Goal: Task Accomplishment & Management: Manage account settings

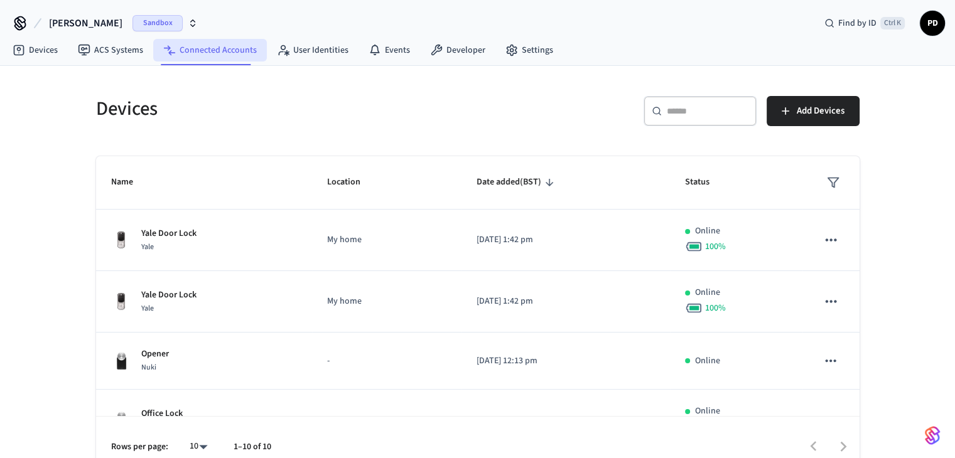
click at [203, 51] on link "Connected Accounts" at bounding box center [210, 50] width 114 height 23
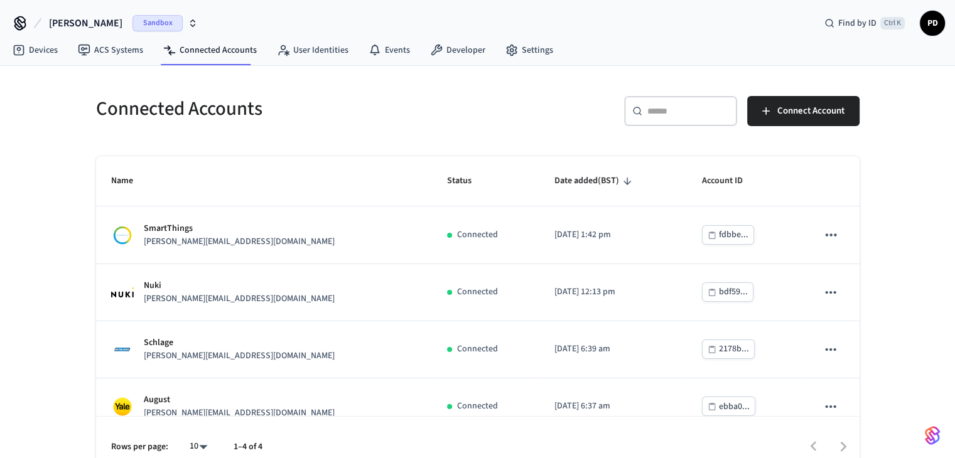
click at [176, 24] on button "dev-[PERSON_NAME]" at bounding box center [123, 23] width 156 height 26
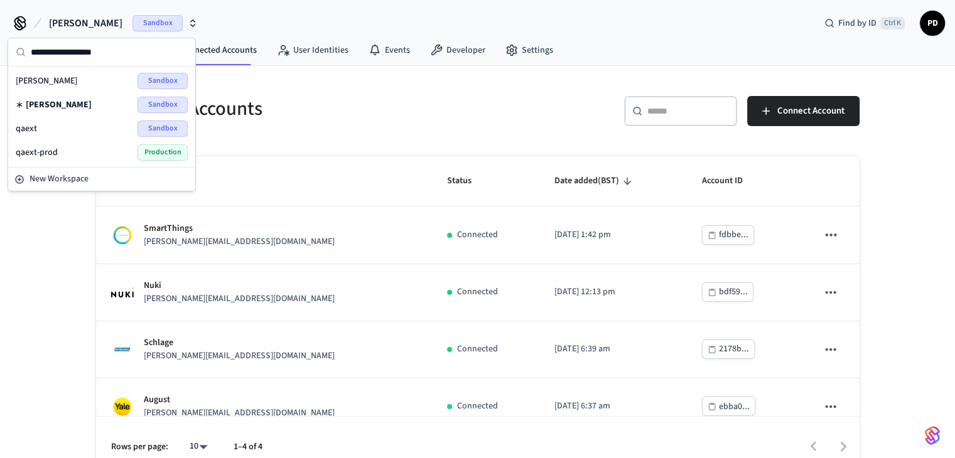
click at [176, 24] on button "dev-[PERSON_NAME]" at bounding box center [123, 23] width 156 height 26
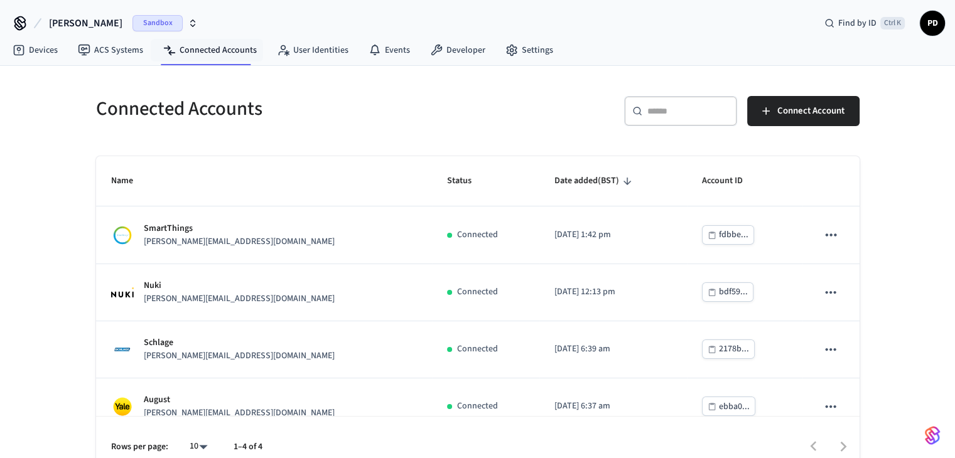
click at [188, 19] on icon "button" at bounding box center [193, 23] width 10 height 10
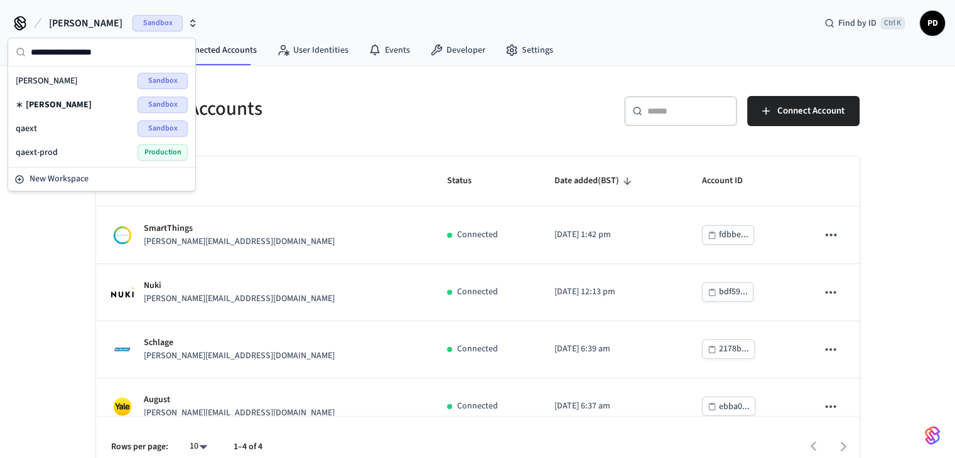
click at [118, 147] on div "qaext-prod Production" at bounding box center [102, 152] width 172 height 16
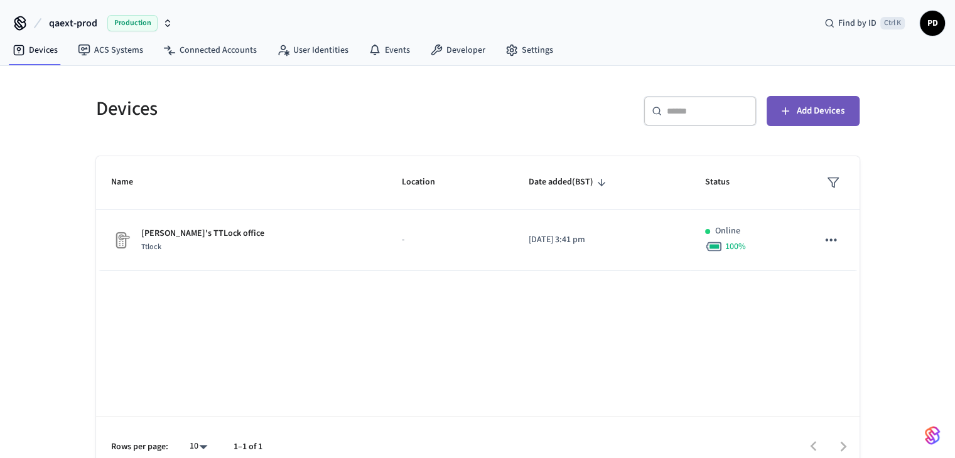
click at [811, 111] on span "Add Devices" at bounding box center [821, 111] width 48 height 16
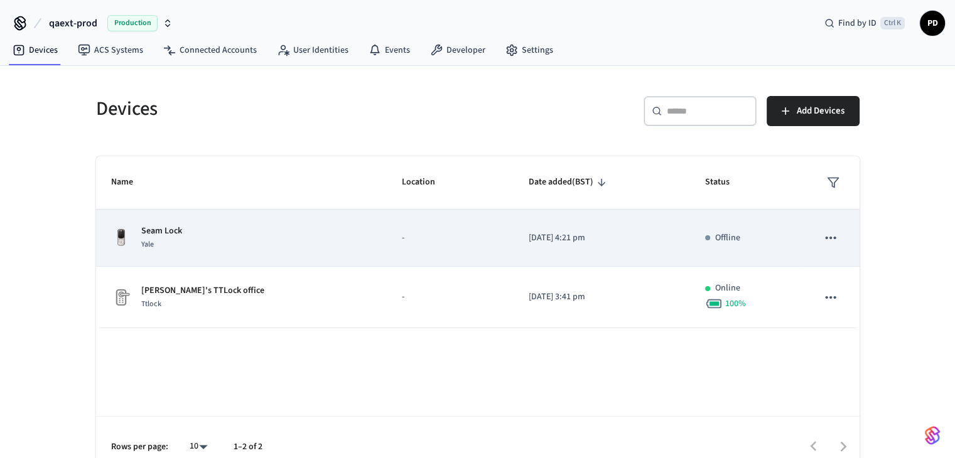
click at [174, 236] on p "Seam Lock" at bounding box center [161, 231] width 41 height 13
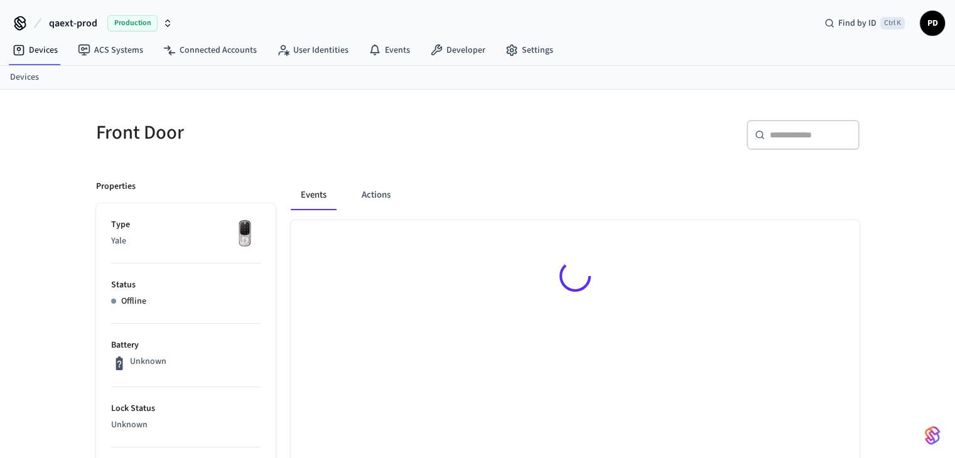
click at [161, 232] on li "Type [GEOGRAPHIC_DATA]" at bounding box center [185, 241] width 149 height 45
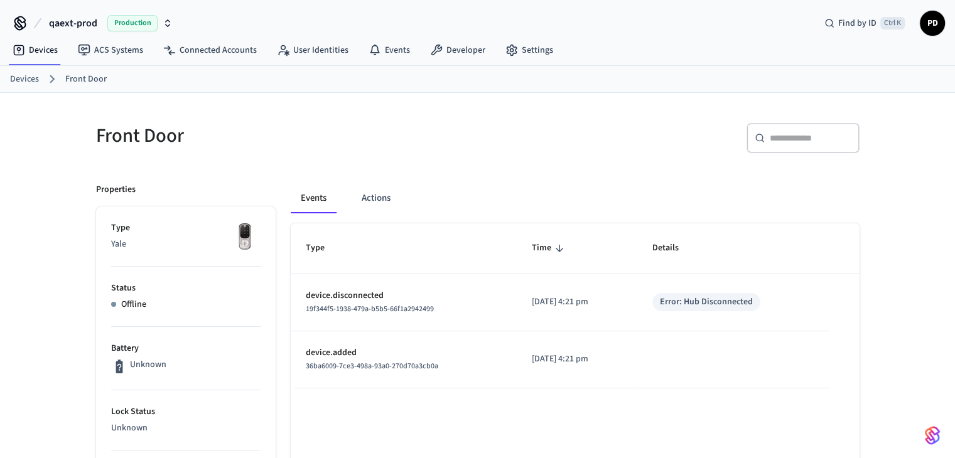
click at [35, 78] on link "Devices" at bounding box center [24, 79] width 29 height 13
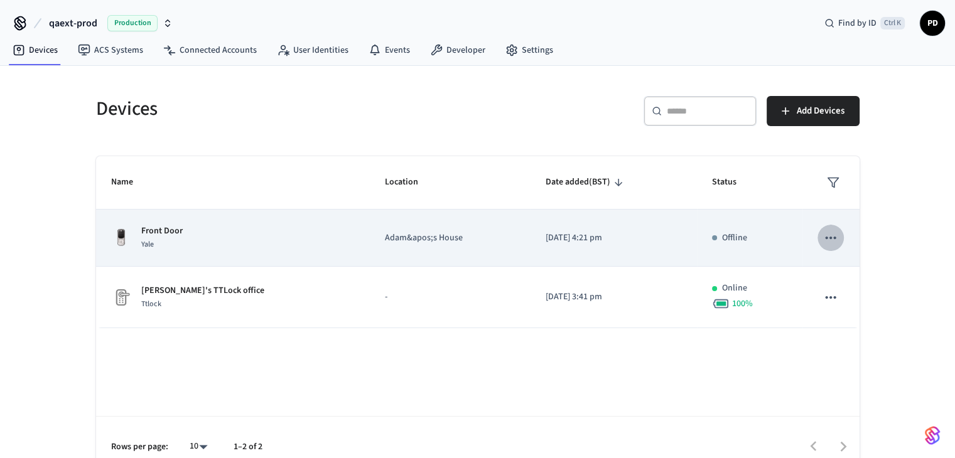
click at [821, 237] on button "sticky table" at bounding box center [831, 238] width 26 height 26
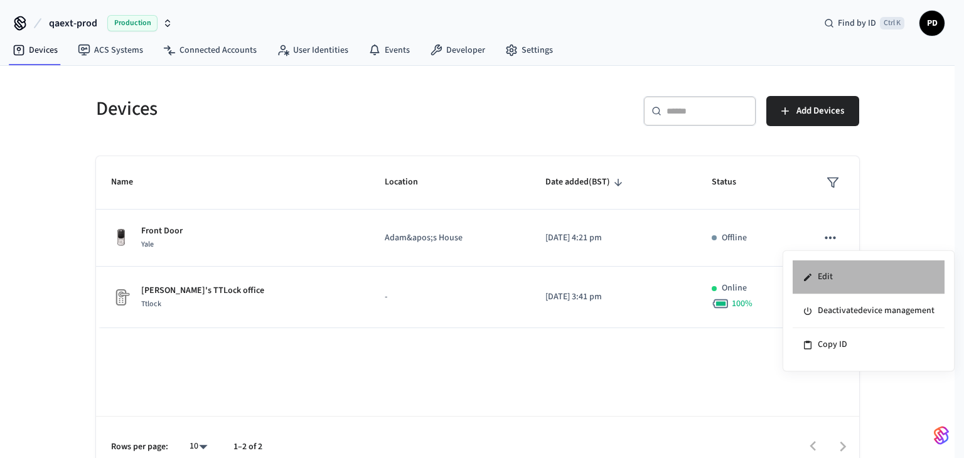
click at [838, 278] on li "Edit" at bounding box center [869, 278] width 152 height 34
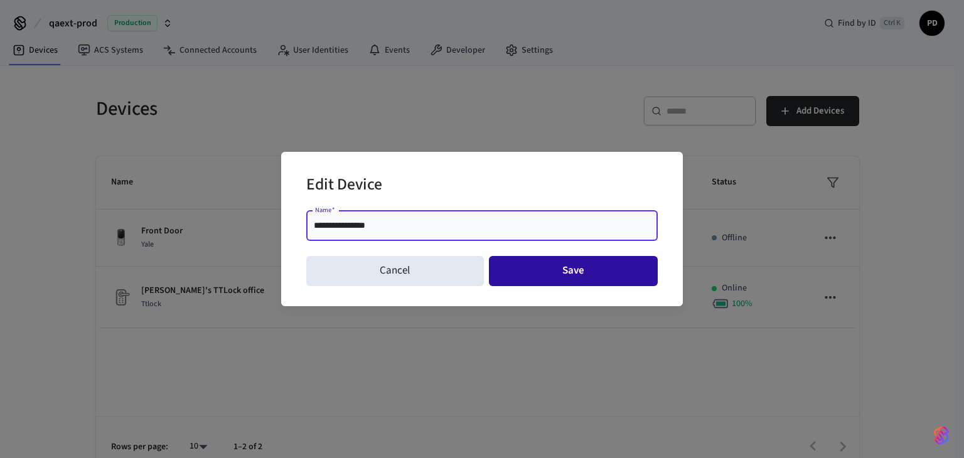
type input "**********"
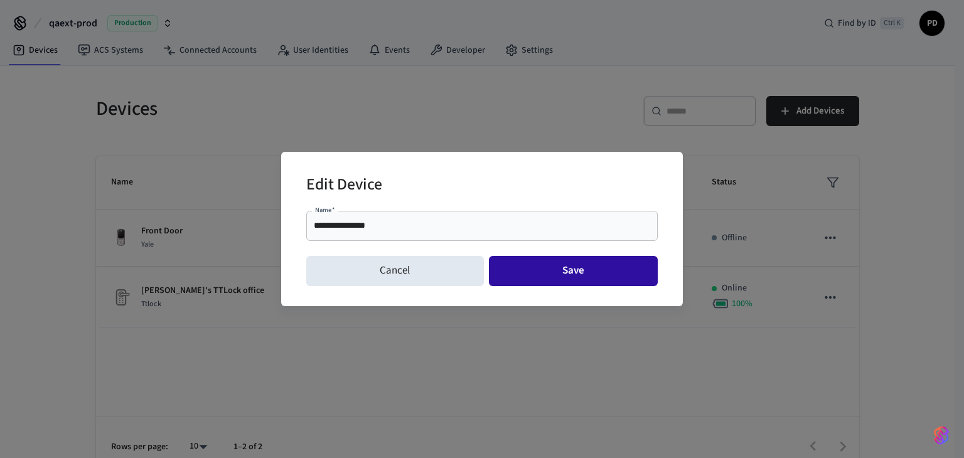
click at [579, 264] on button "Save" at bounding box center [574, 271] width 170 height 30
